Goal: Task Accomplishment & Management: Use online tool/utility

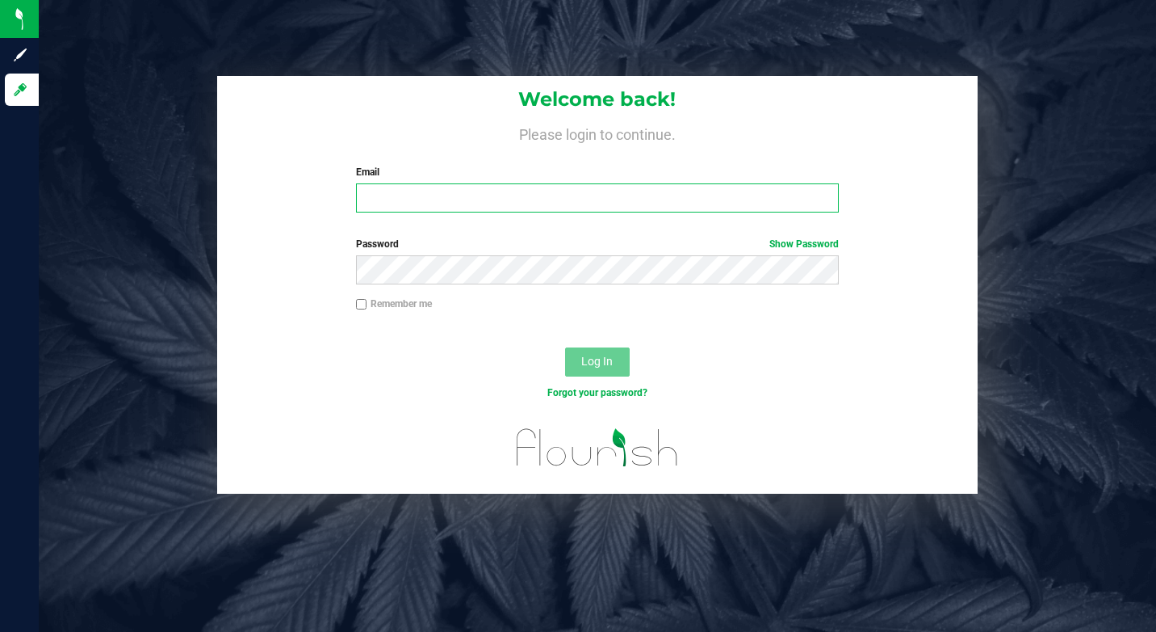
type input "[EMAIL_ADDRESS][DOMAIN_NAME]"
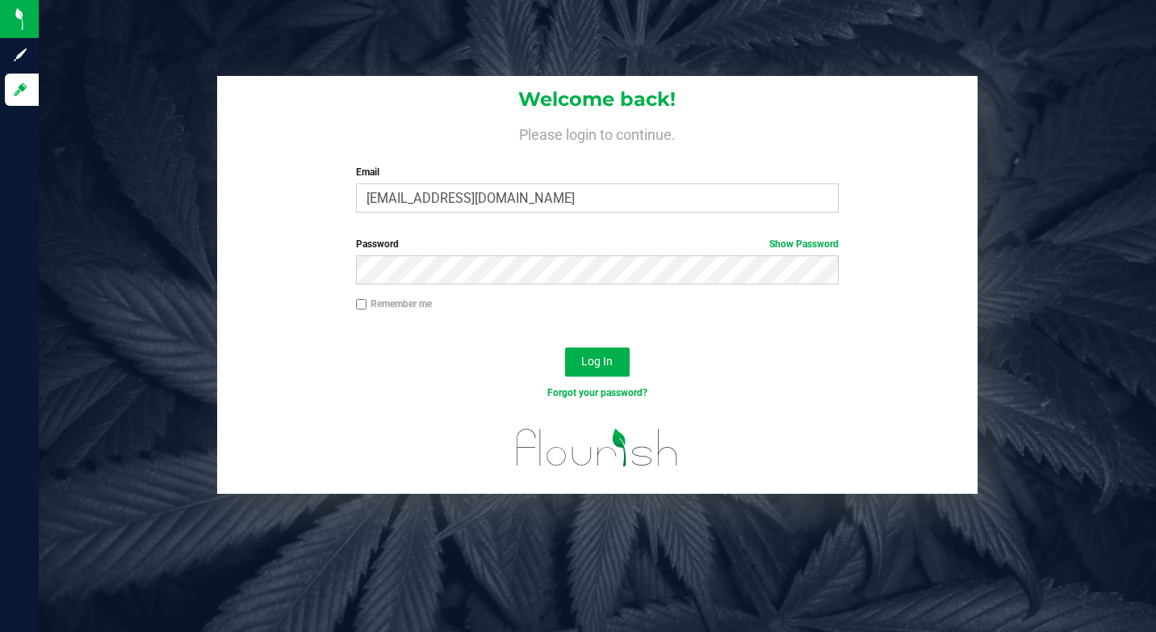
click at [789, 322] on div "Remember me" at bounding box center [598, 311] width 762 height 31
click at [603, 354] on button "Log In" at bounding box center [597, 361] width 65 height 29
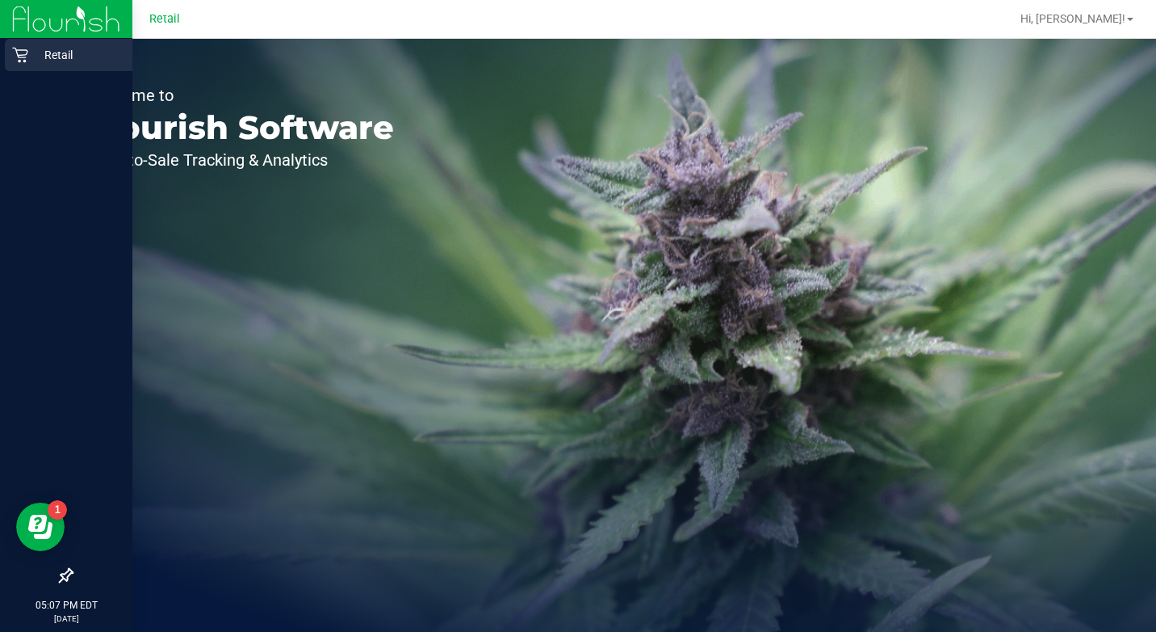
click at [30, 57] on p "Retail" at bounding box center [76, 54] width 97 height 19
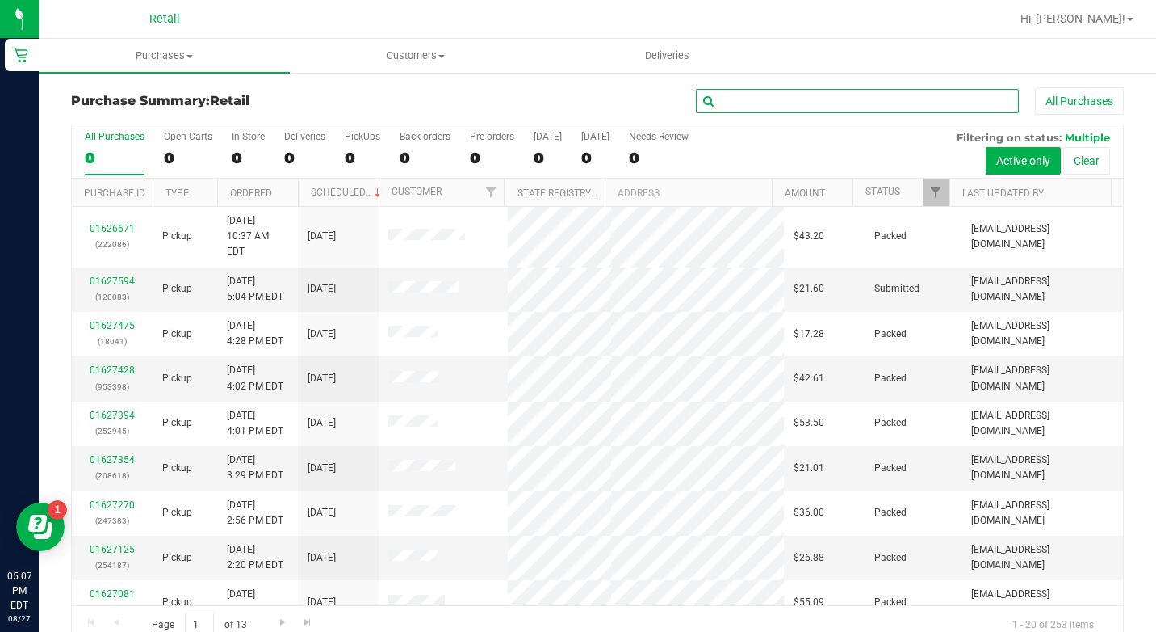
drag, startPoint x: 747, startPoint y: 104, endPoint x: 748, endPoint y: 88, distance: 16.2
click at [747, 104] on input "text" at bounding box center [857, 101] width 323 height 24
type input "tabel"
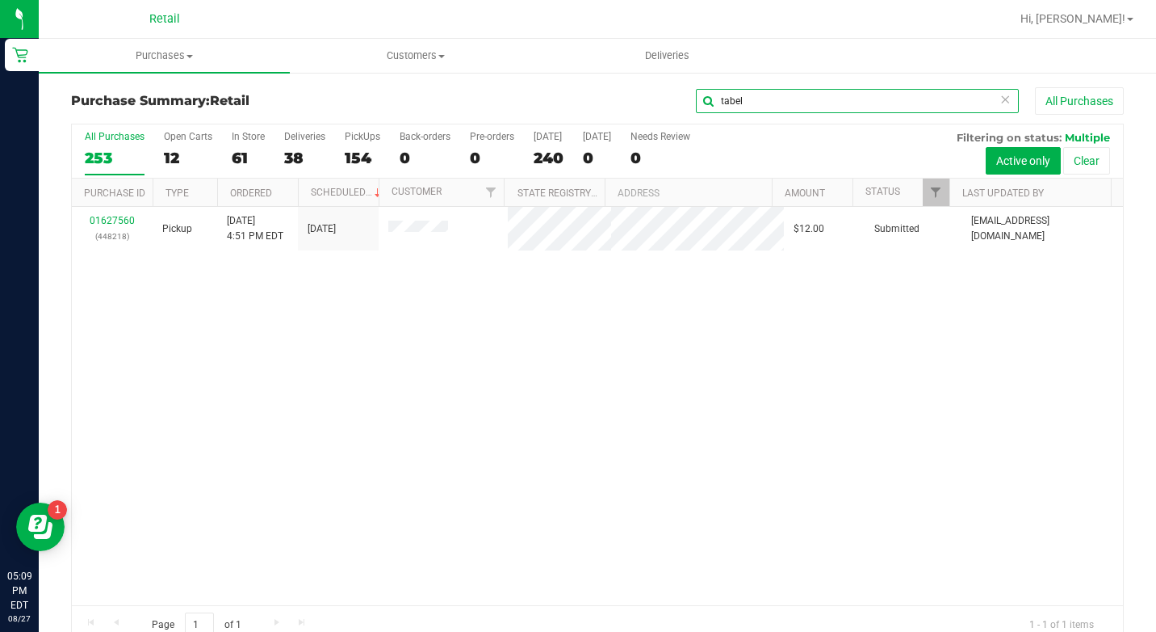
drag, startPoint x: 777, startPoint y: 100, endPoint x: 563, endPoint y: 102, distance: 214.0
click at [563, 102] on div "tabel All Purchases" at bounding box center [773, 100] width 702 height 27
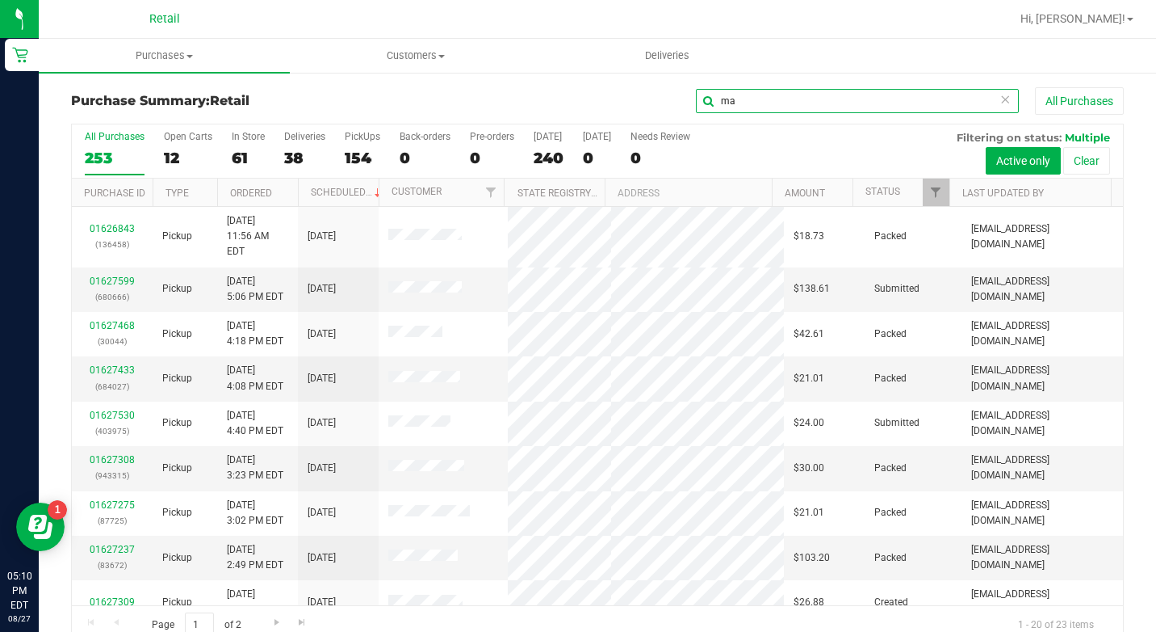
type input "ma"
